Goal: Task Accomplishment & Management: Use online tool/utility

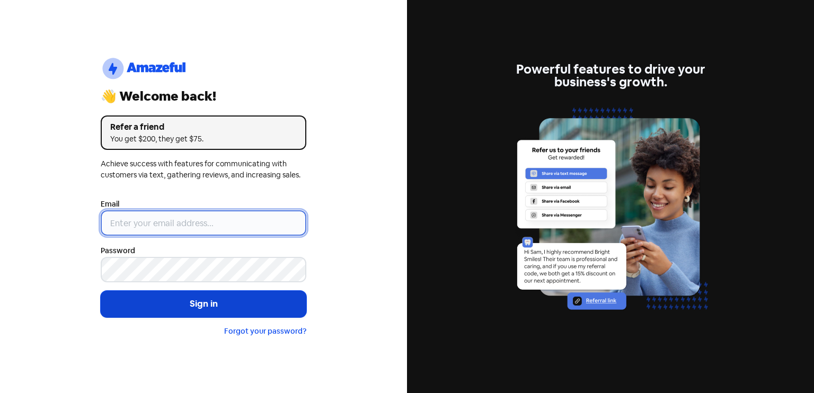
type input "[EMAIL_ADDRESS][DOMAIN_NAME]"
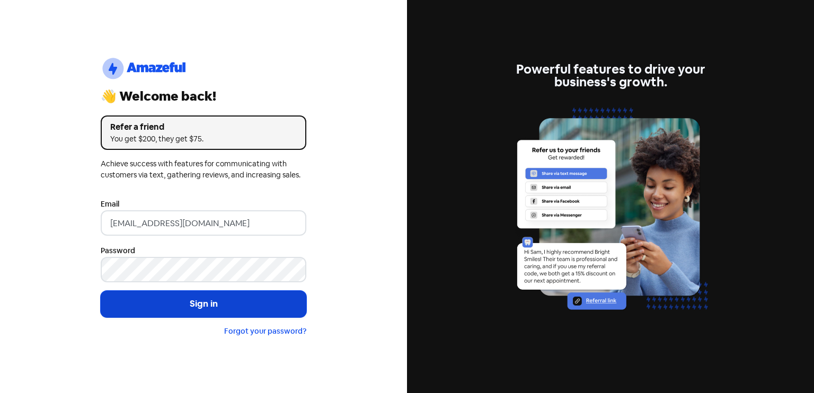
click at [181, 300] on button "Sign in" at bounding box center [204, 304] width 206 height 26
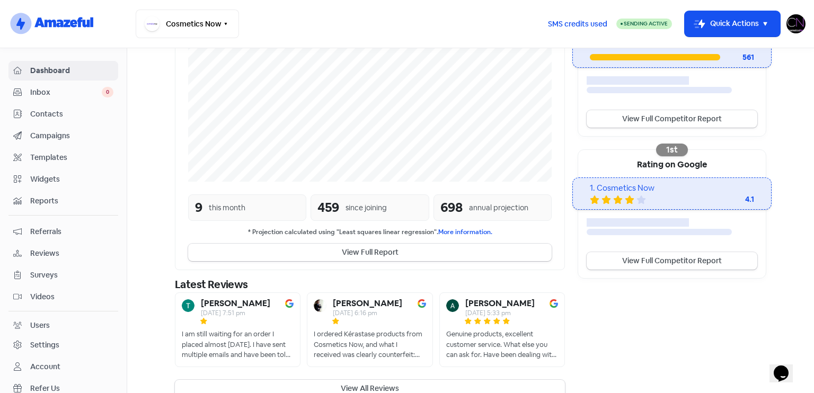
scroll to position [256, 0]
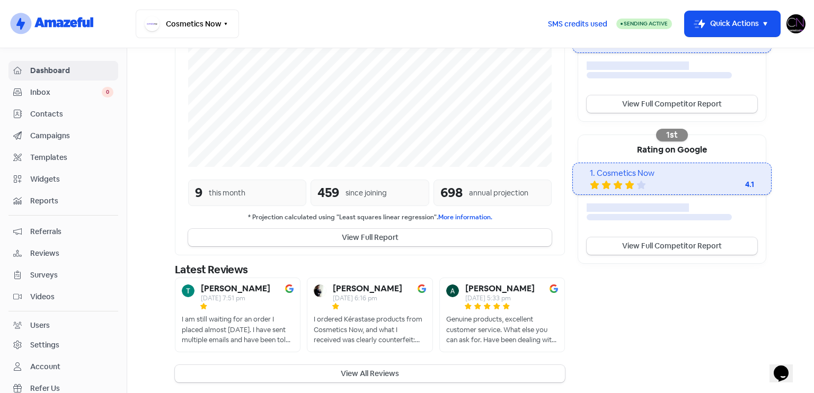
click at [66, 251] on span "Reviews" at bounding box center [71, 253] width 83 height 11
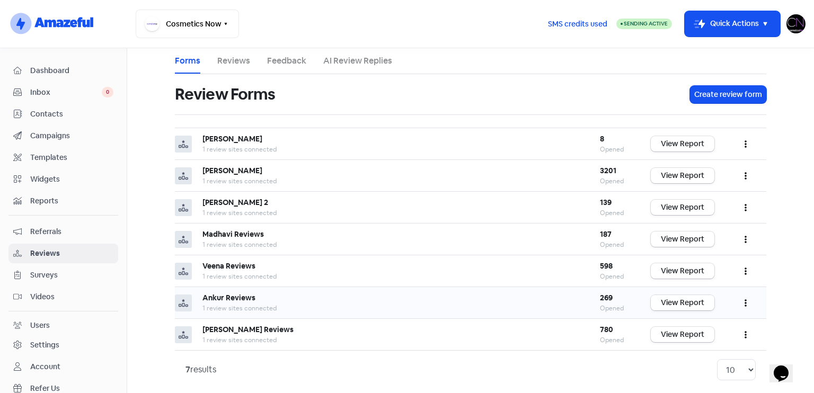
click at [699, 302] on link "View Report" at bounding box center [682, 302] width 64 height 15
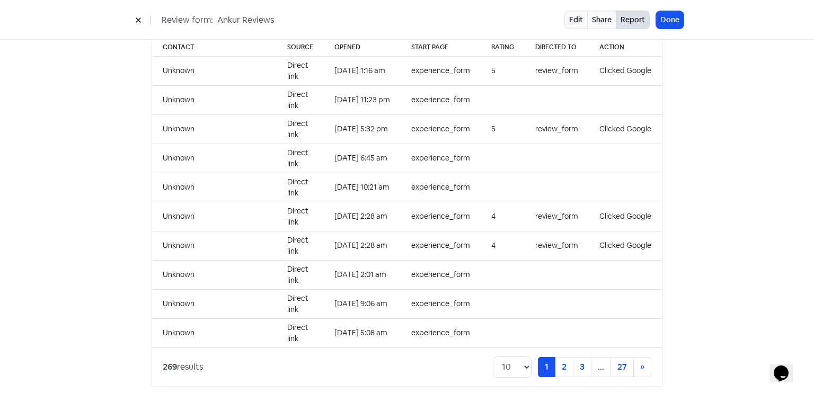
scroll to position [1089, 0]
click at [671, 24] on button "Done" at bounding box center [670, 19] width 28 height 17
